Goal: Transaction & Acquisition: Obtain resource

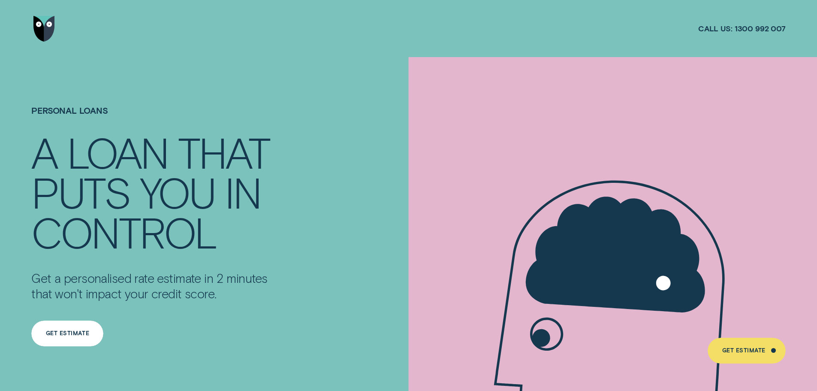
click at [58, 333] on div "Get Estimate" at bounding box center [67, 333] width 43 height 5
